Goal: Find specific page/section: Find specific page/section

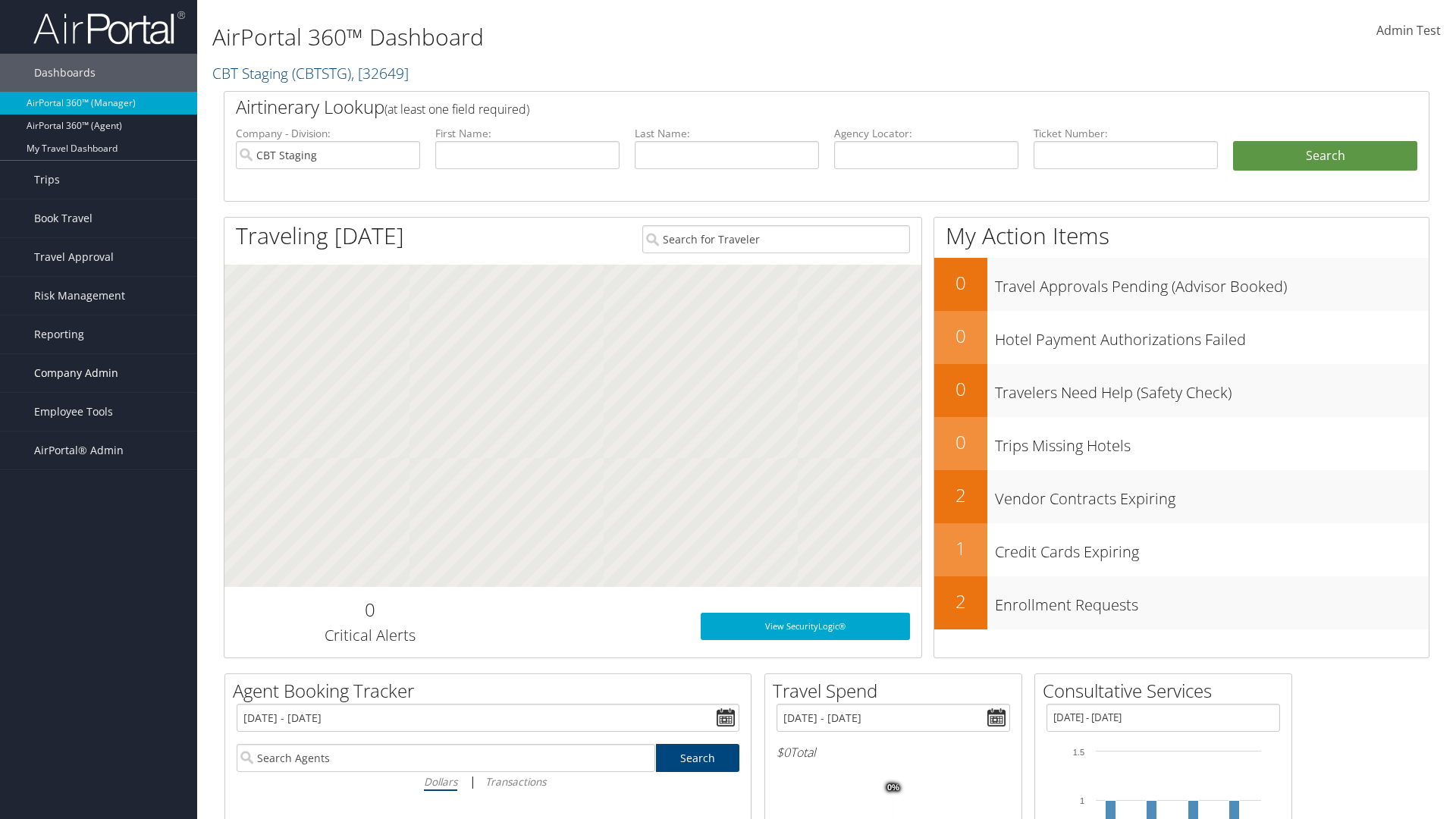
click at [99, 373] on span "Company Admin" at bounding box center [77, 373] width 85 height 38
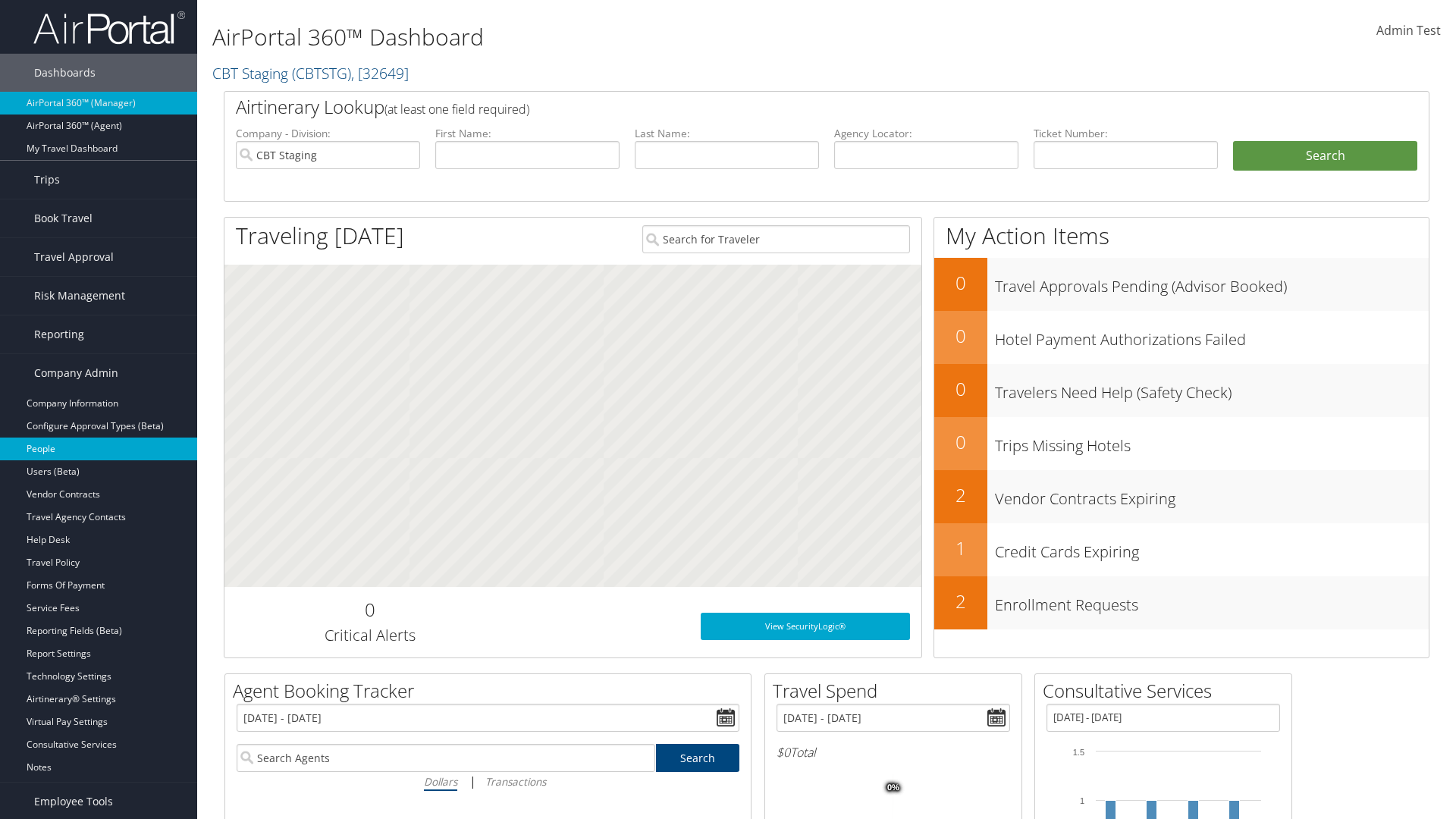
click at [99, 449] on link "People" at bounding box center [99, 449] width 197 height 23
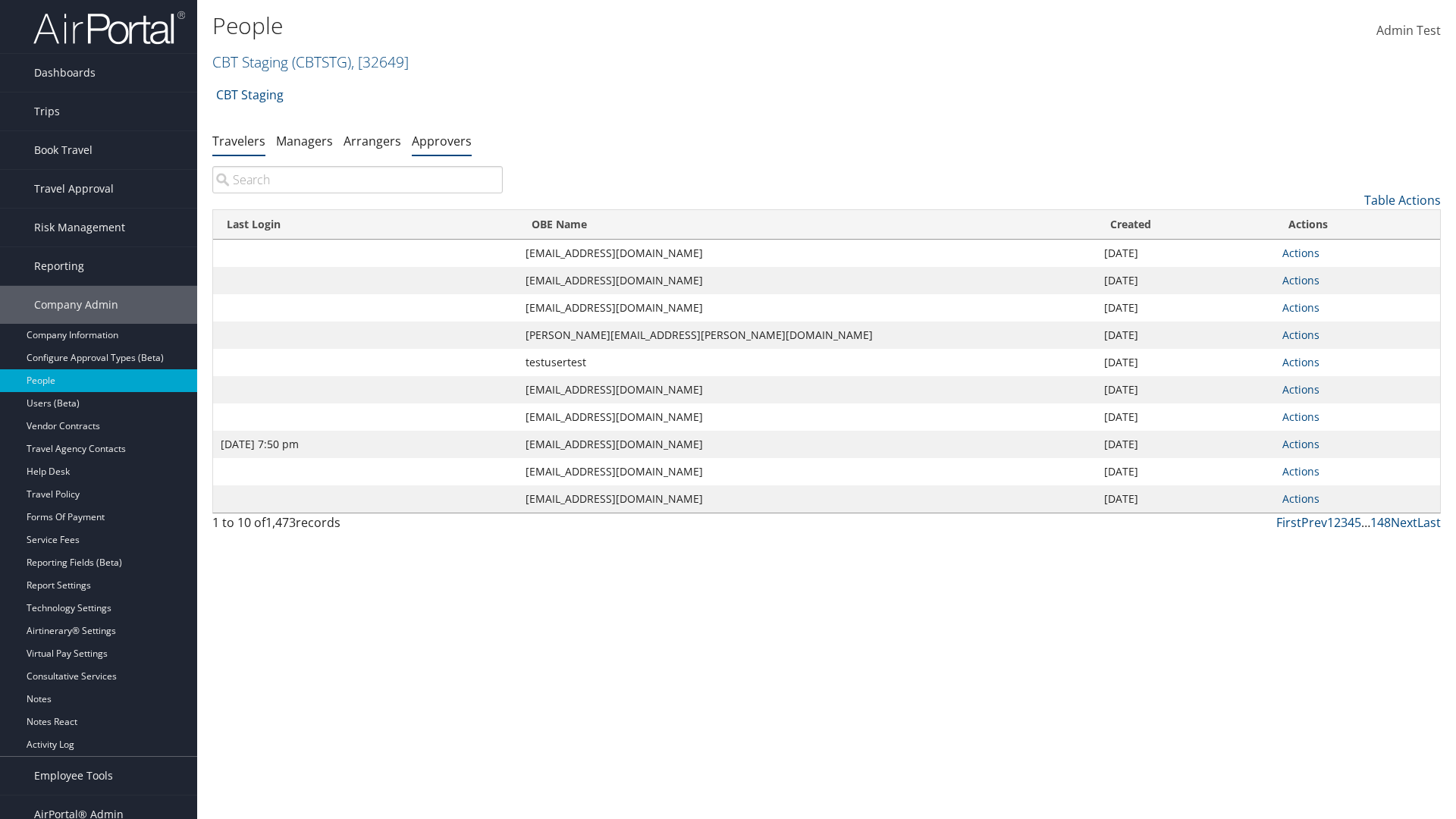
click at [441, 140] on link "Approvers" at bounding box center [441, 141] width 60 height 16
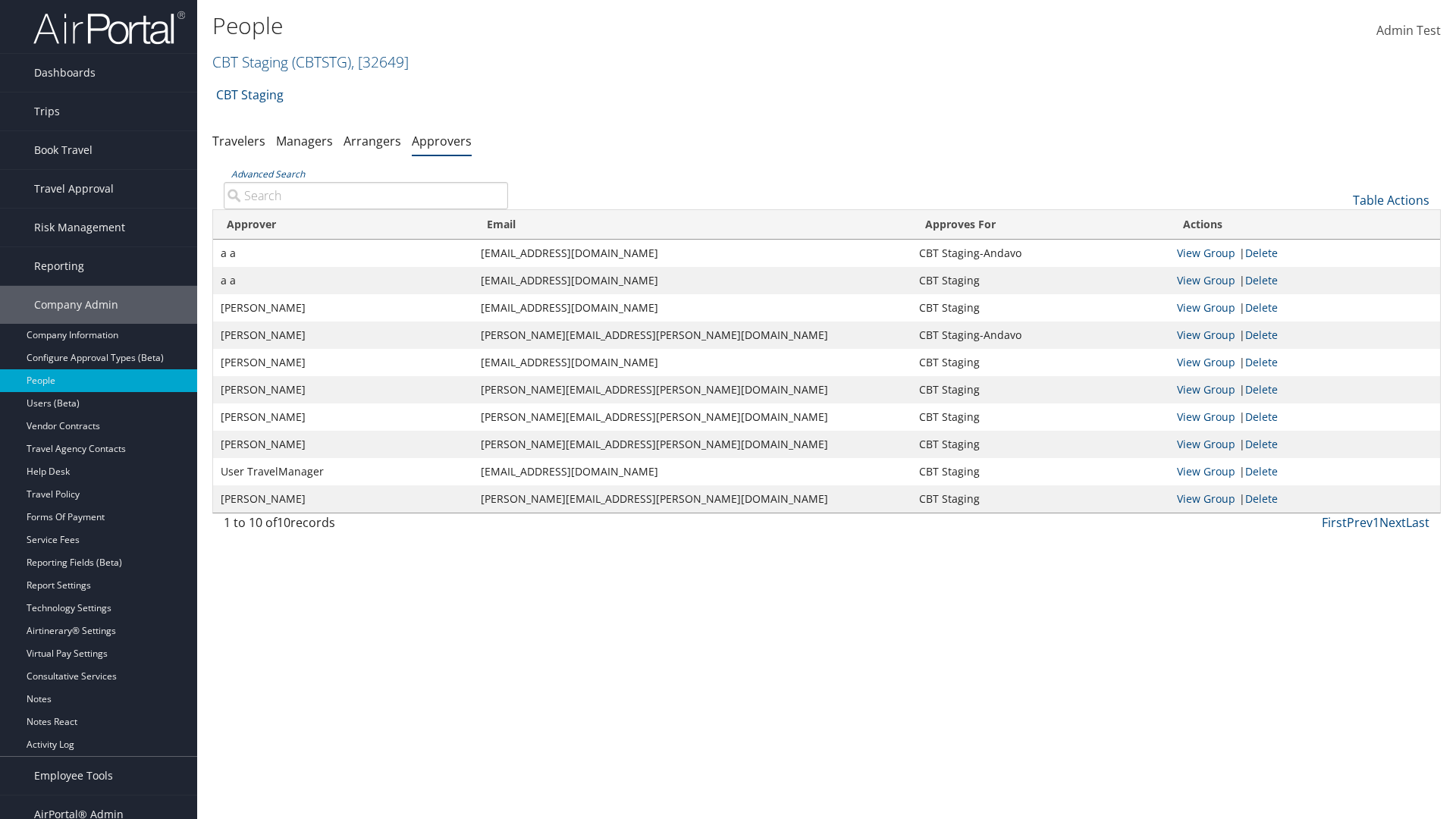
click at [366, 195] on input "Advanced Search" at bounding box center [366, 196] width 284 height 27
type input "a a"
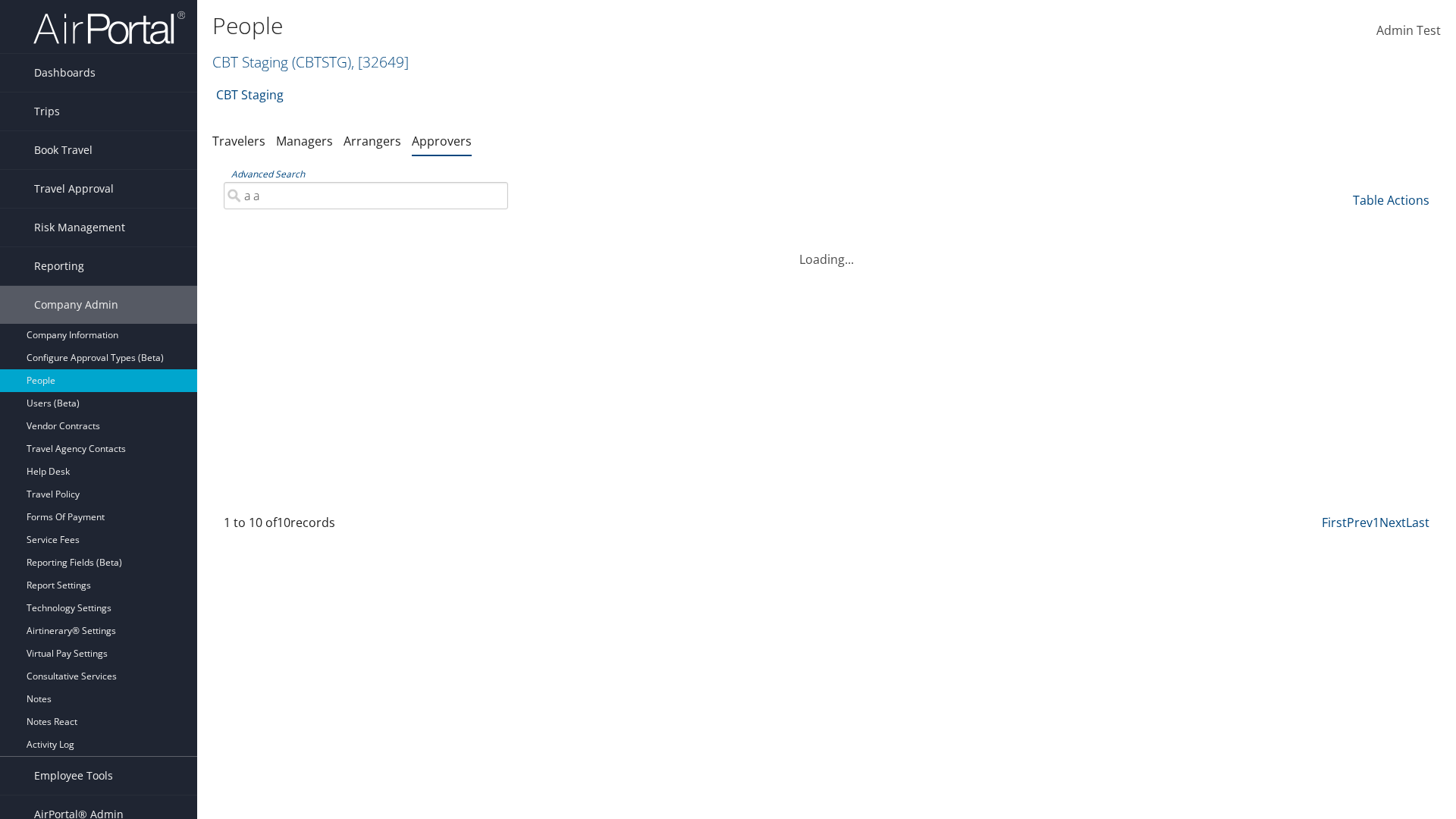
click at [366, 195] on input "a a" at bounding box center [366, 196] width 284 height 27
type input "Non-existing Name"
